Goal: Transaction & Acquisition: Purchase product/service

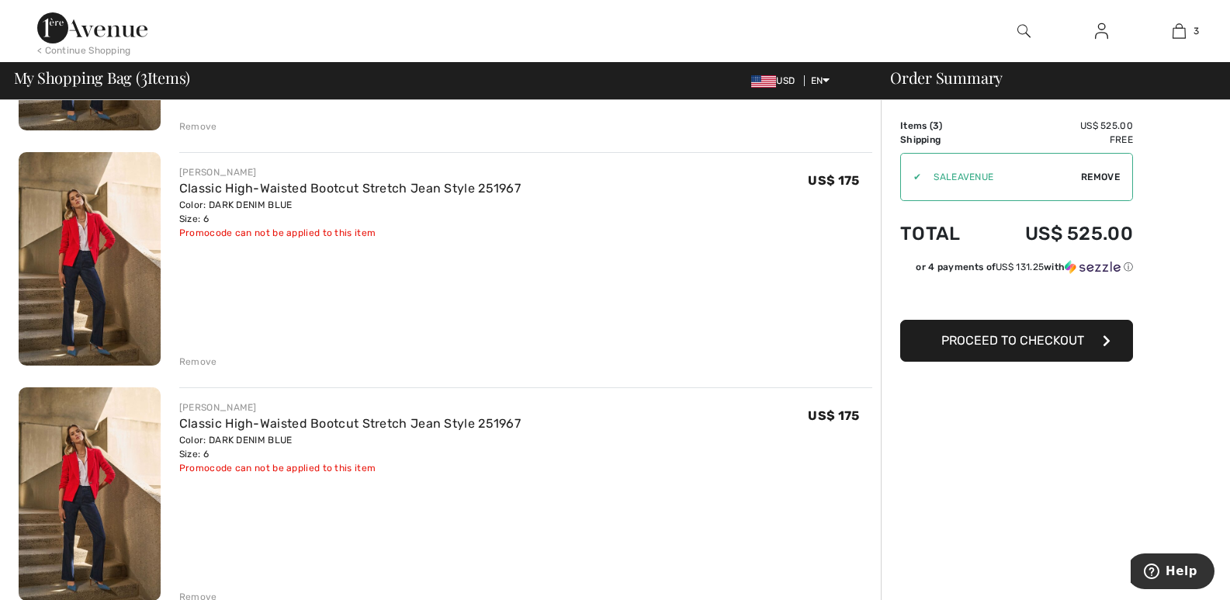
scroll to position [388, 0]
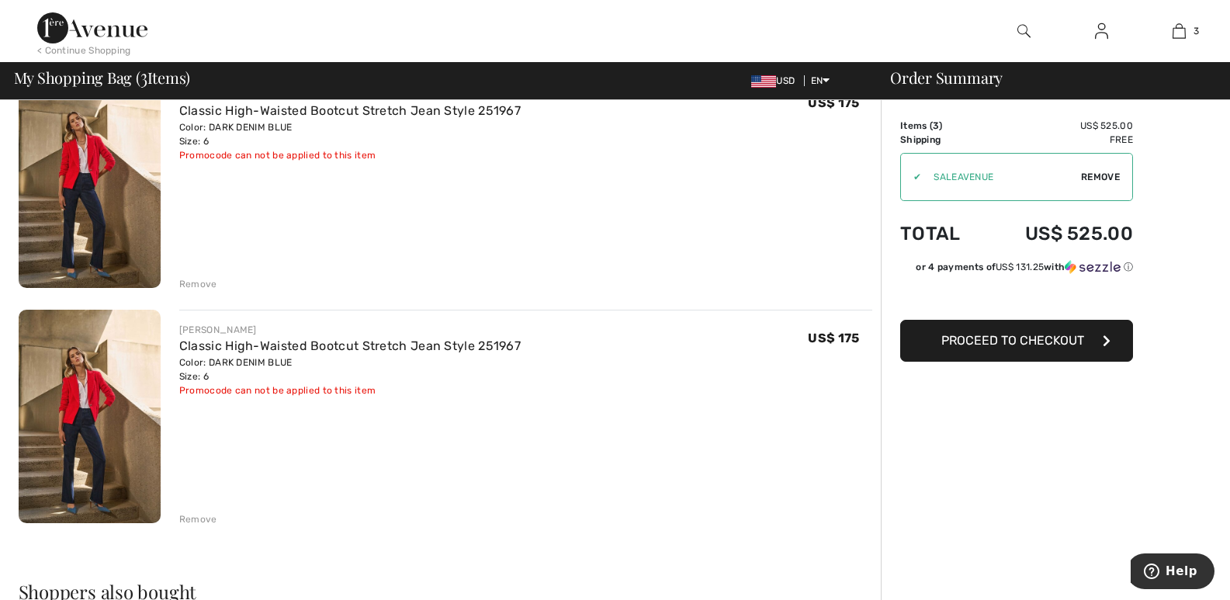
click at [195, 513] on div "Remove" at bounding box center [198, 519] width 38 height 14
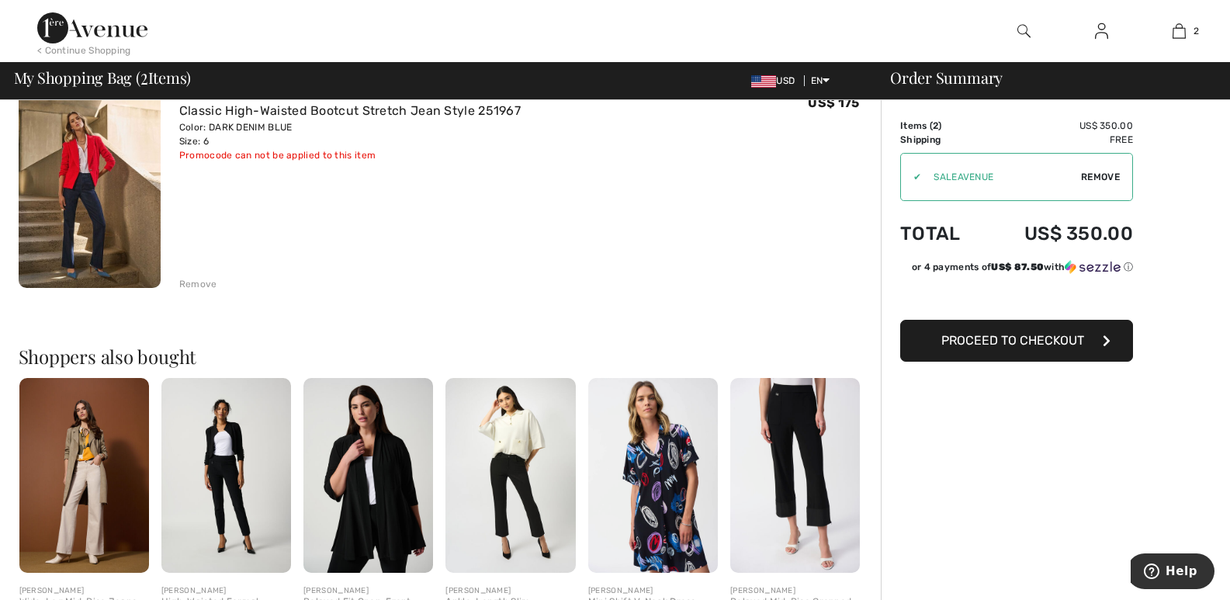
click at [192, 282] on div "Remove" at bounding box center [198, 284] width 38 height 14
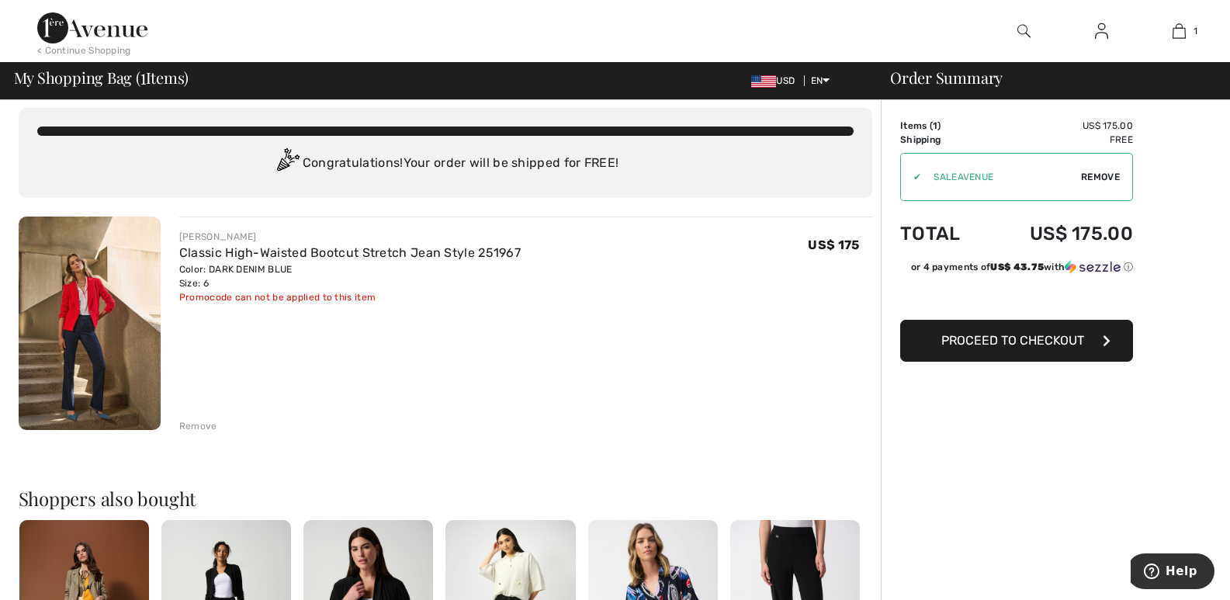
scroll to position [0, 0]
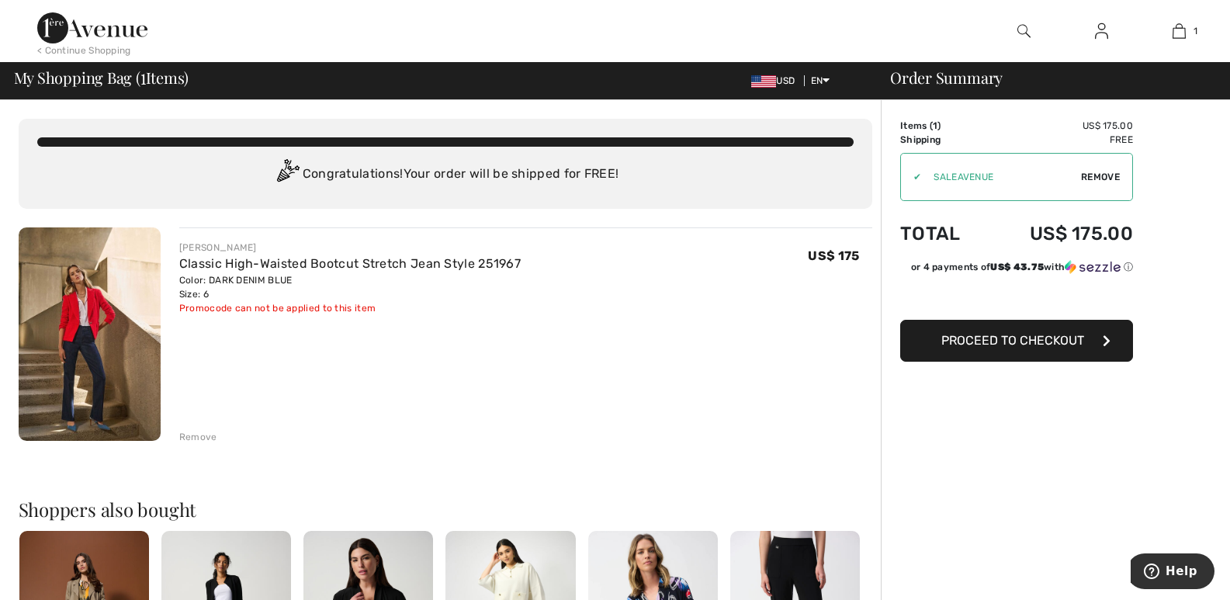
click at [1096, 175] on span "Remove" at bounding box center [1100, 177] width 39 height 14
click at [963, 178] on input "TEXT" at bounding box center [995, 177] width 189 height 47
type input "FLASH15"
click at [1095, 173] on span "Apply" at bounding box center [1105, 177] width 31 height 14
